Goal: Transaction & Acquisition: Purchase product/service

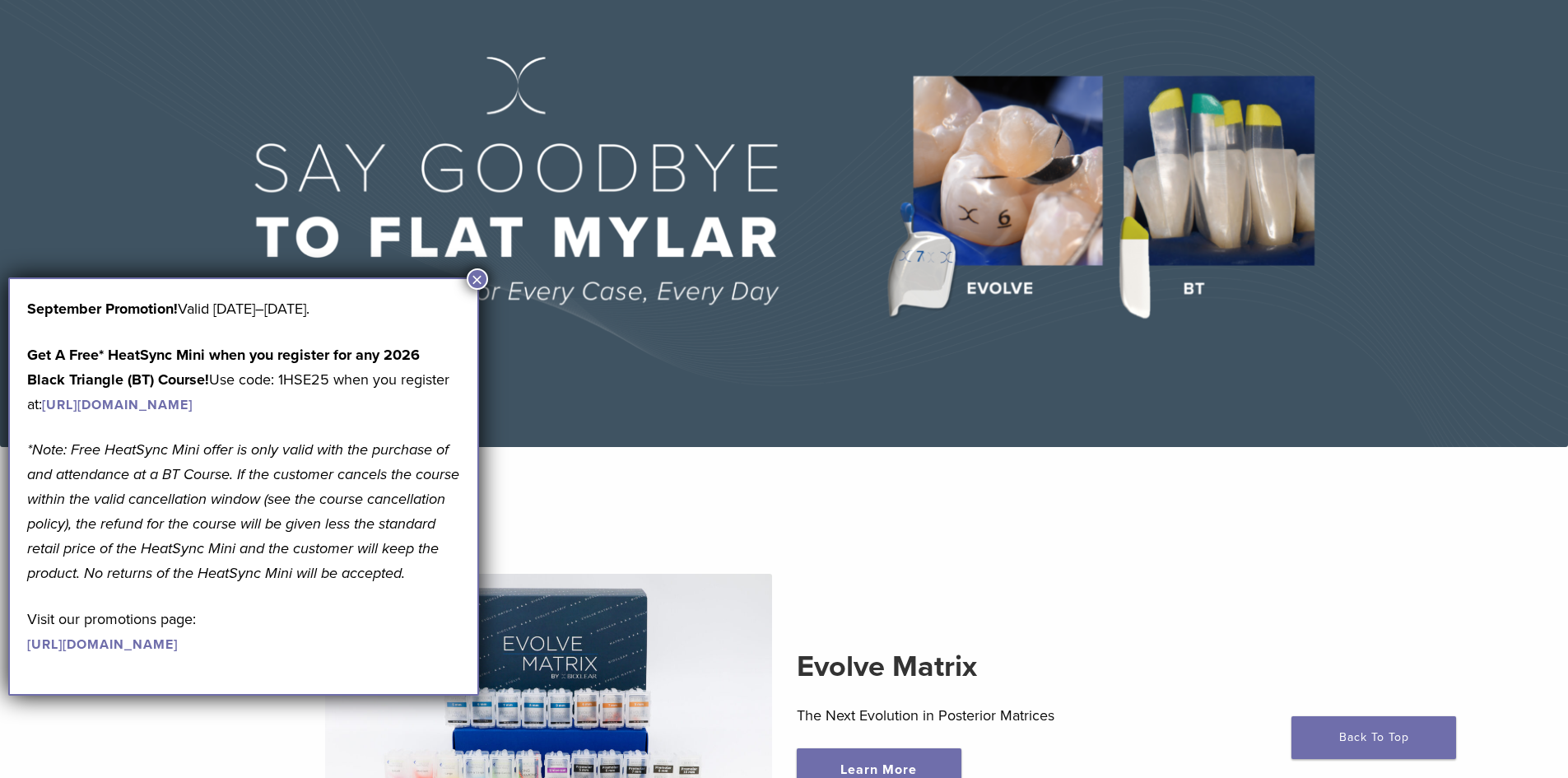
scroll to position [165, 0]
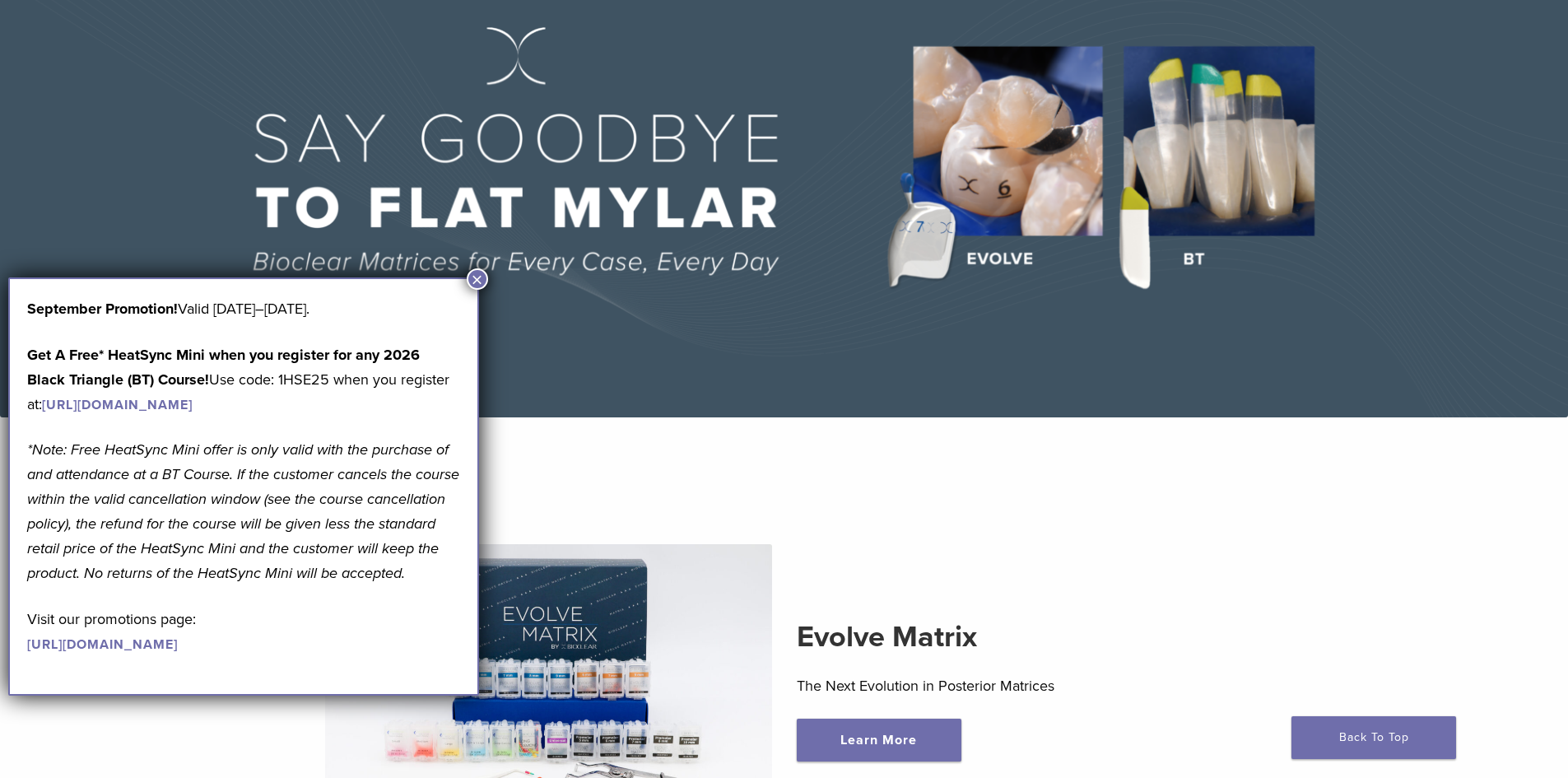
click at [478, 278] on button "×" at bounding box center [477, 279] width 22 height 22
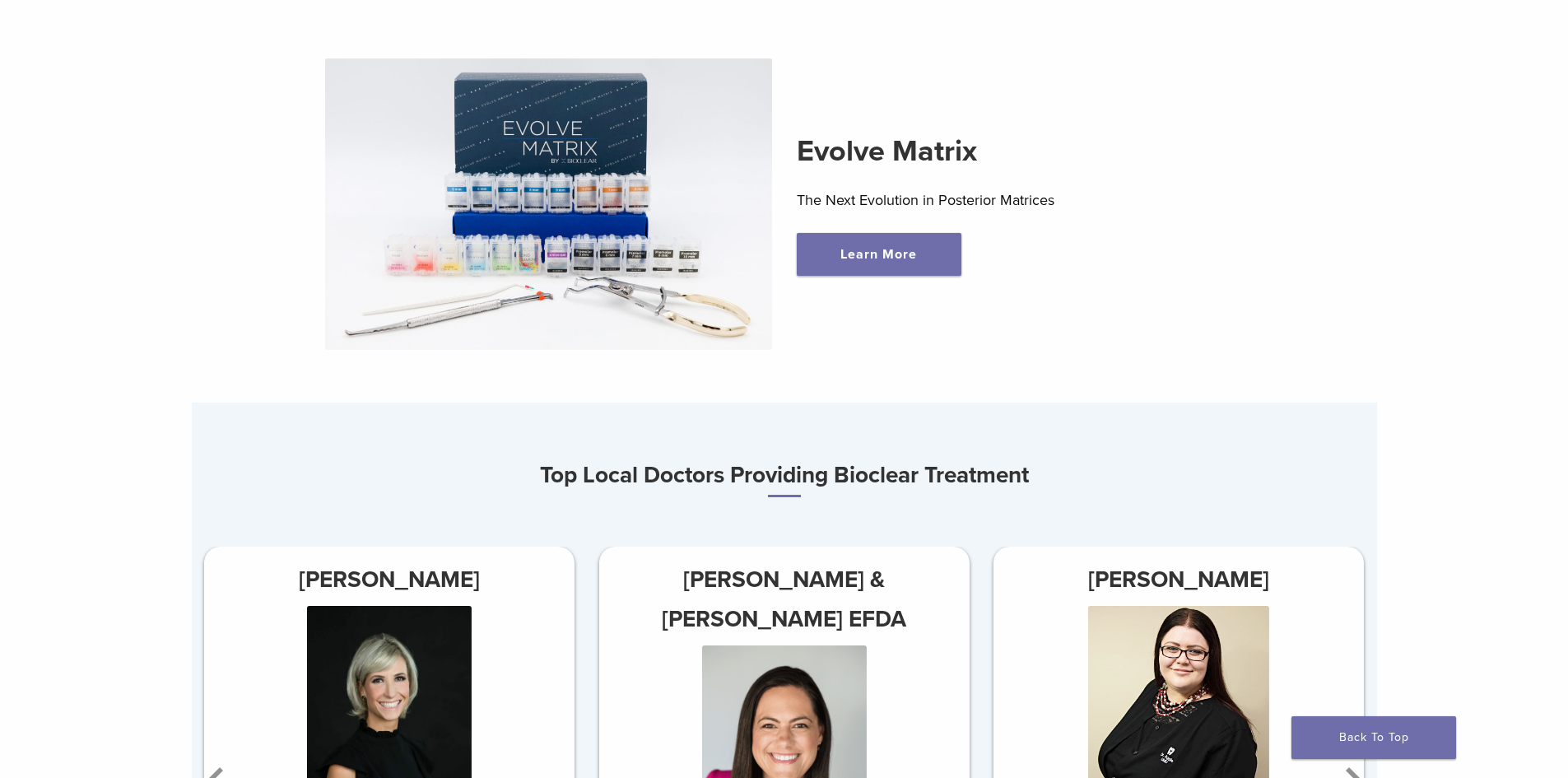
scroll to position [0, 0]
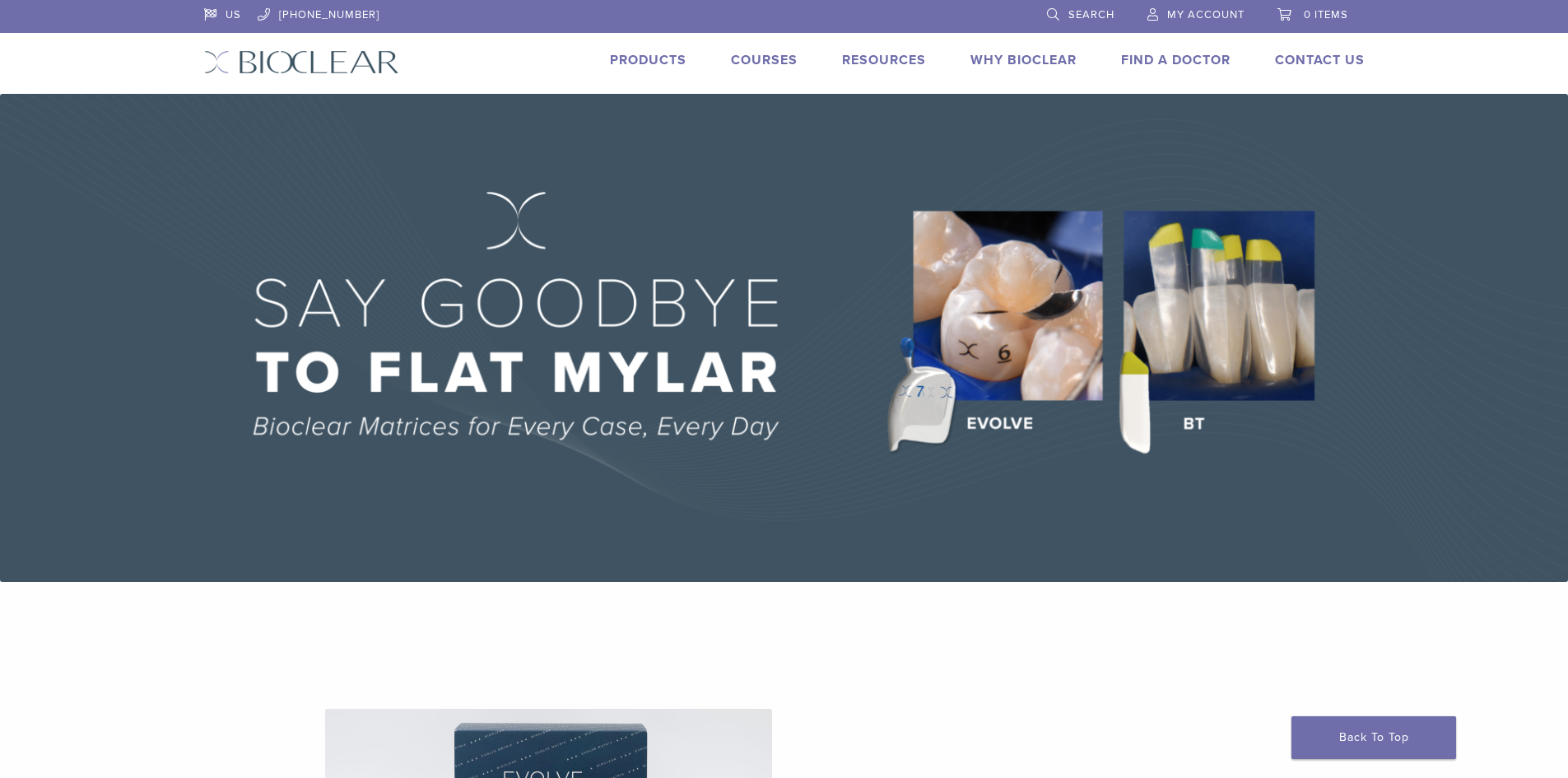
click at [639, 54] on link "Products" at bounding box center [648, 60] width 77 height 16
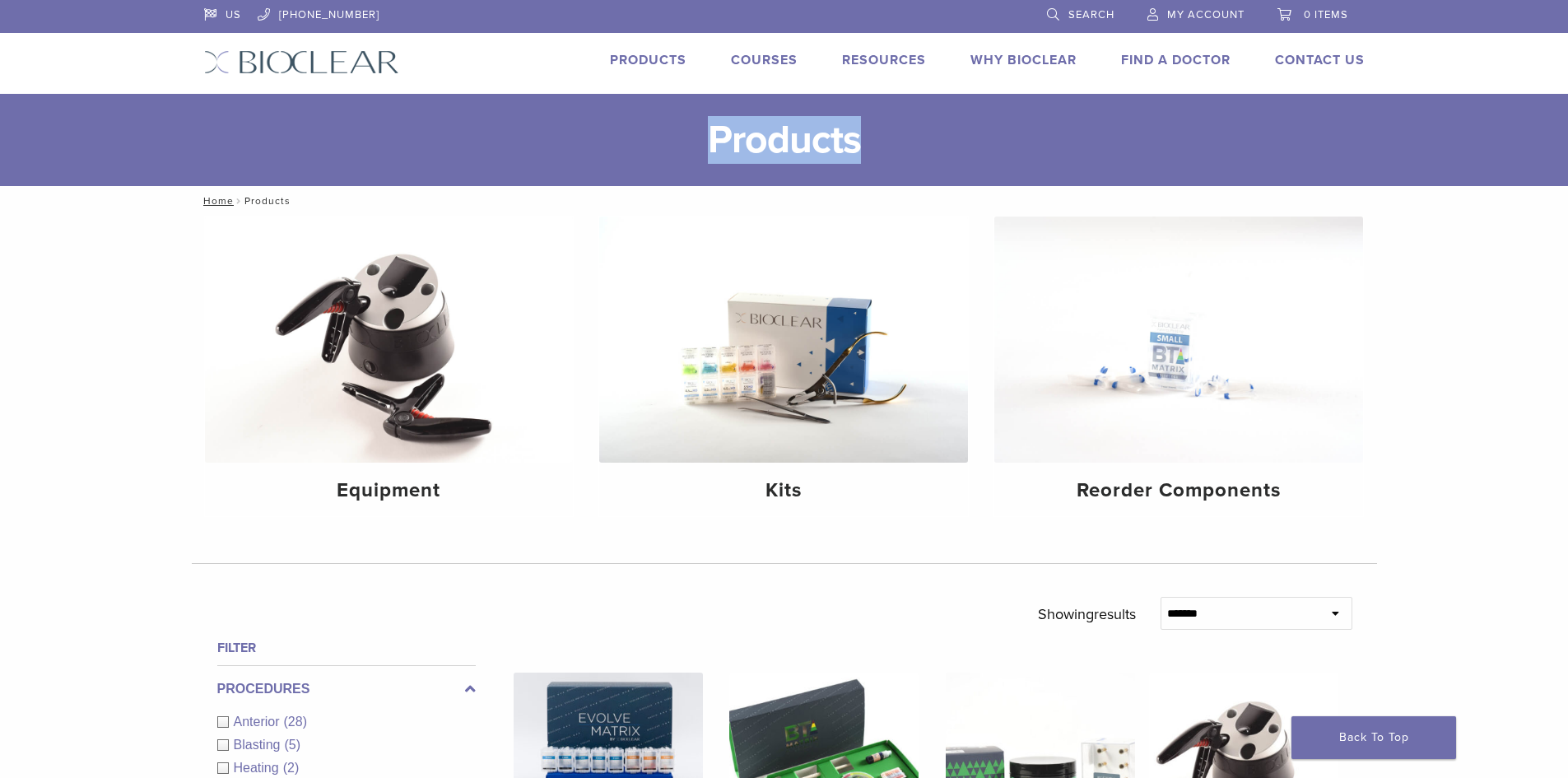
drag, startPoint x: 856, startPoint y: 140, endPoint x: 702, endPoint y: 136, distance: 154.1
click at [702, 136] on h1 "Products" at bounding box center [784, 140] width 1568 height 92
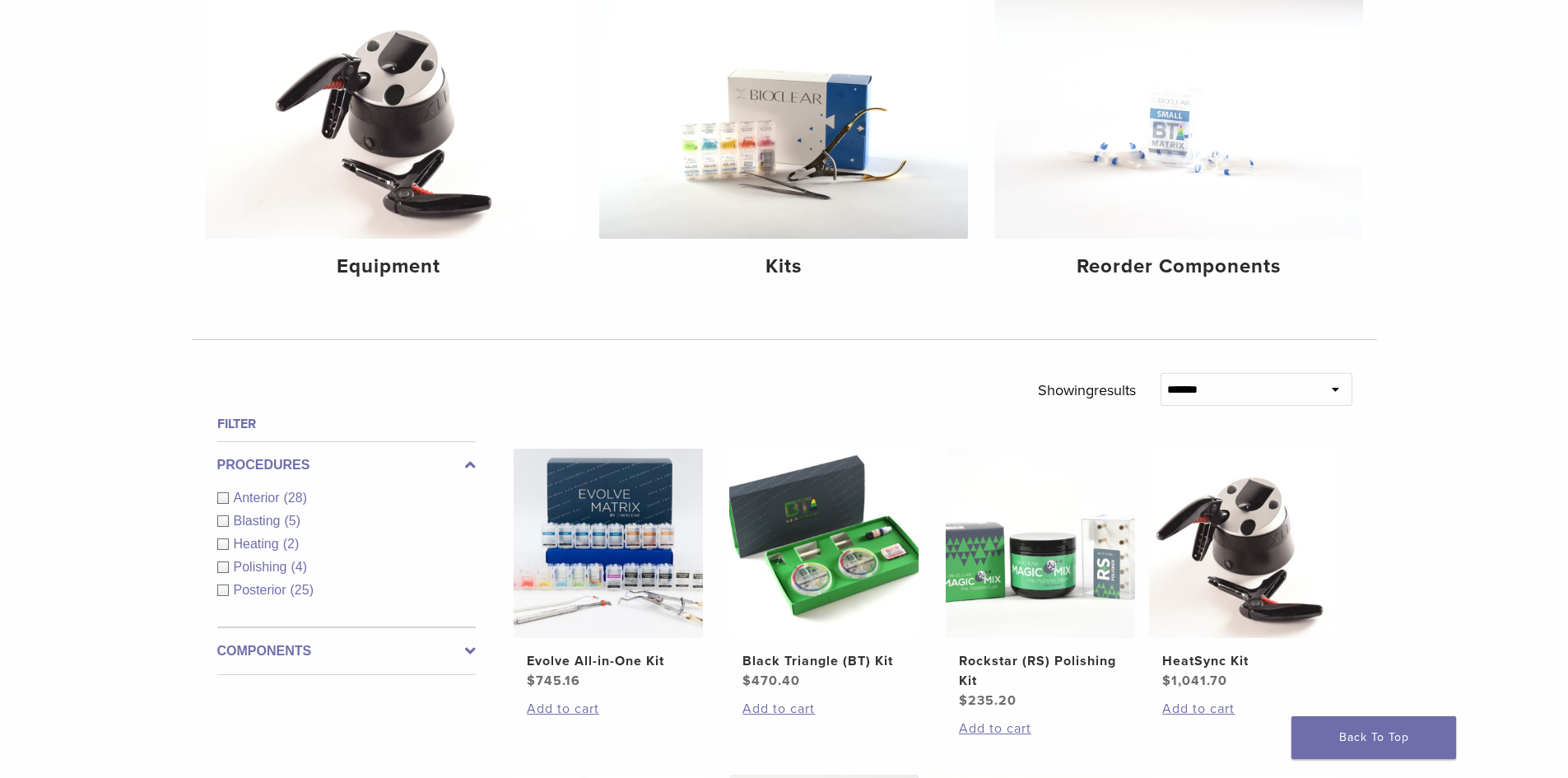
scroll to position [247, 0]
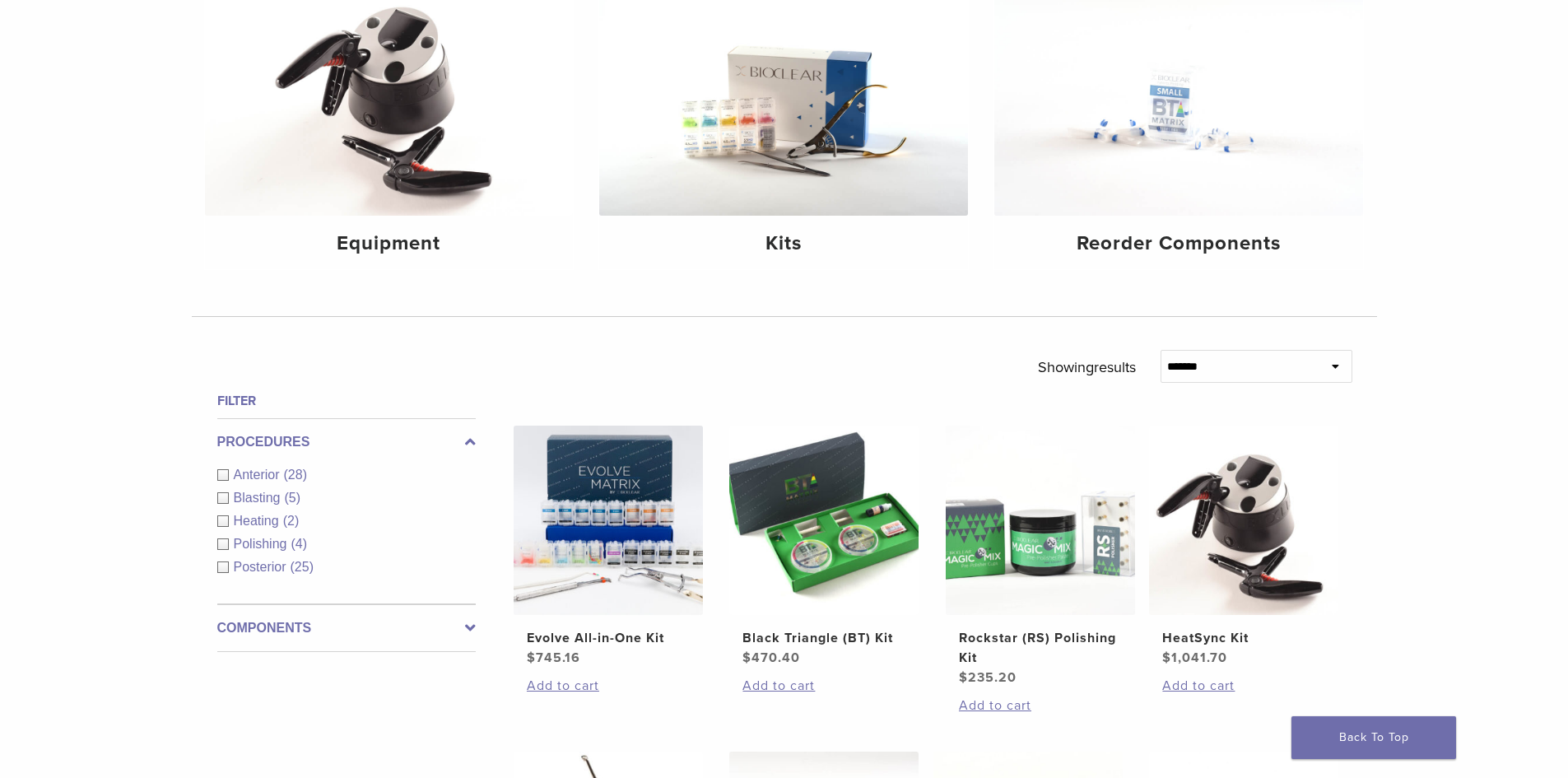
click at [252, 476] on span "Anterior" at bounding box center [259, 475] width 50 height 14
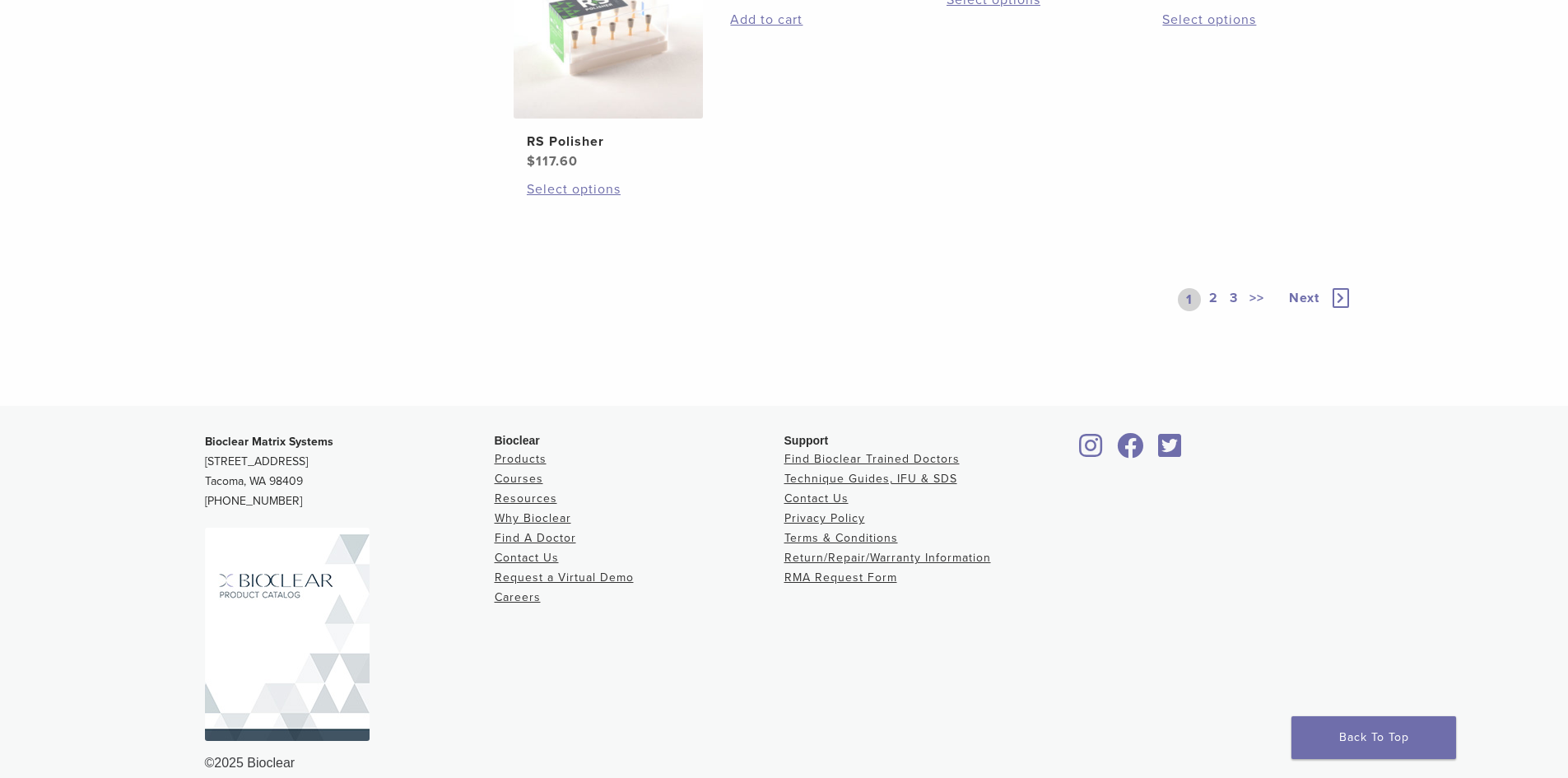
scroll to position [1400, 0]
click at [1217, 307] on link "2" at bounding box center [1214, 296] width 16 height 23
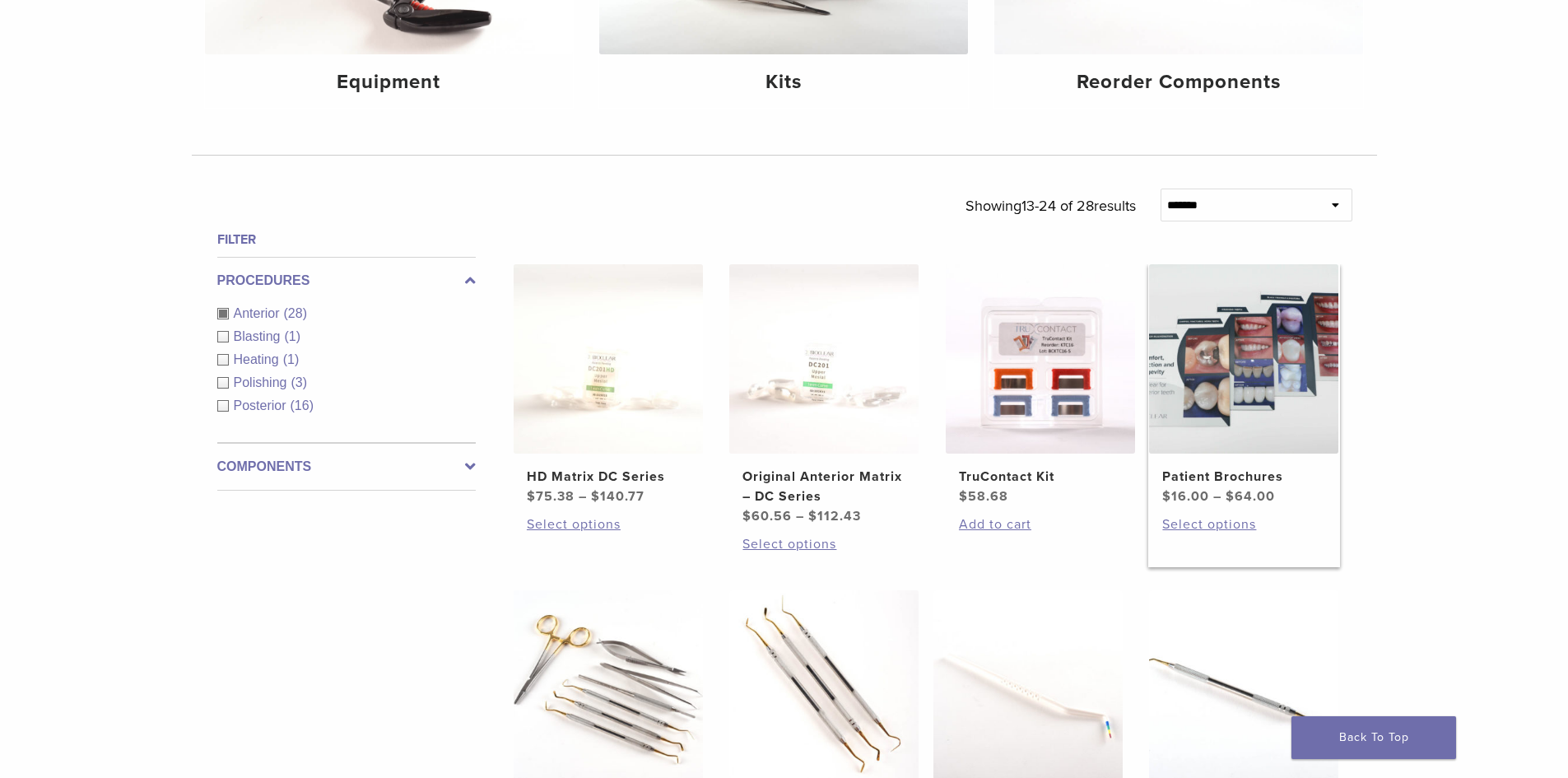
scroll to position [494, 0]
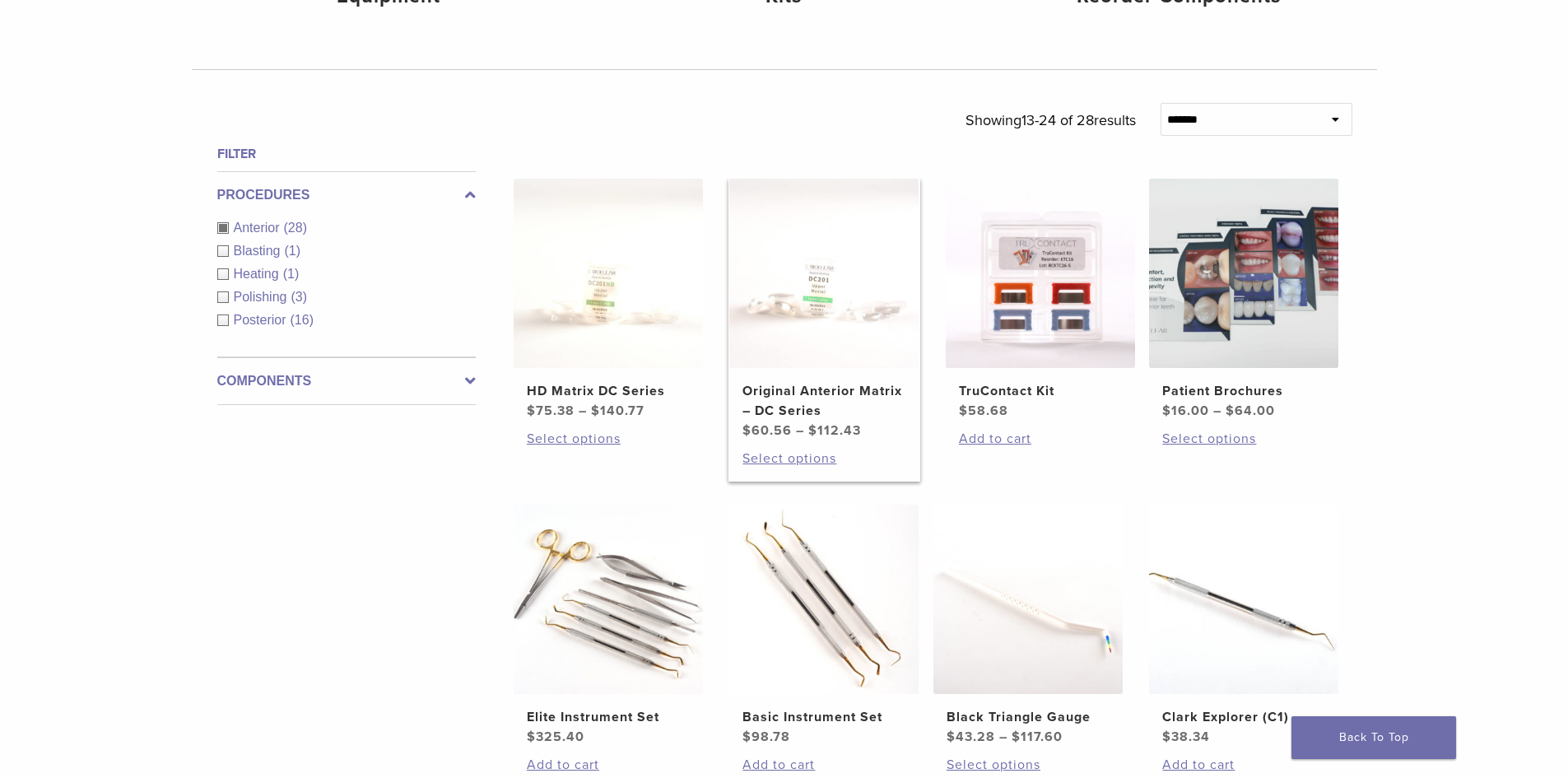
click at [790, 390] on h2 "Original Anterior Matrix – DC Series" at bounding box center [823, 401] width 163 height 40
